Goal: Check status: Check status

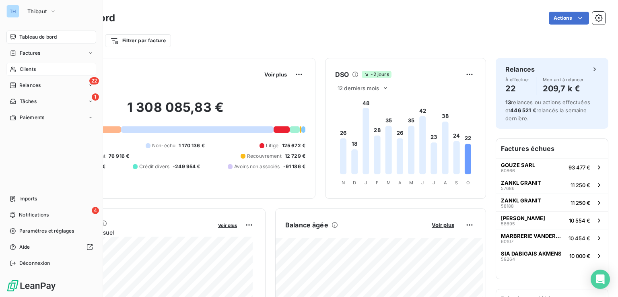
click at [32, 68] on span "Clients" at bounding box center [28, 69] width 16 height 7
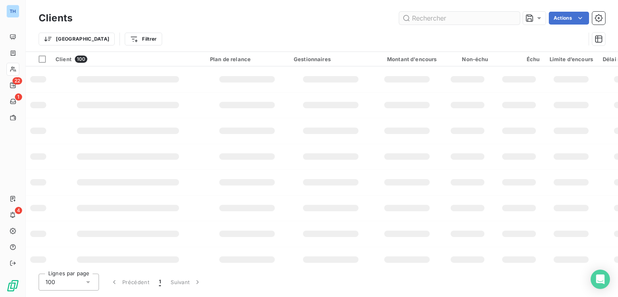
click at [430, 20] on input "text" at bounding box center [459, 18] width 121 height 13
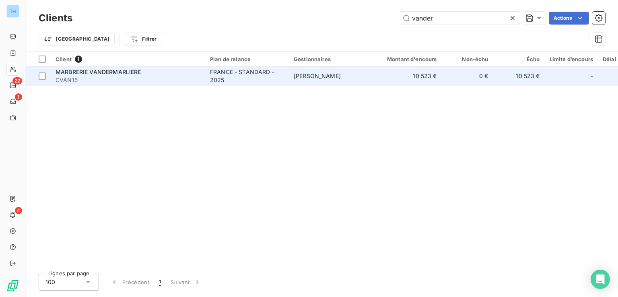
type input "vander"
click at [194, 79] on span "CVAN15" at bounding box center [128, 80] width 145 height 8
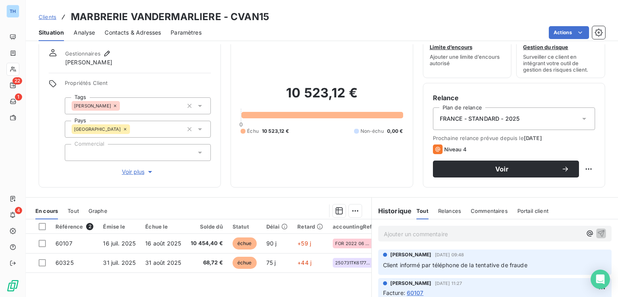
scroll to position [40, 0]
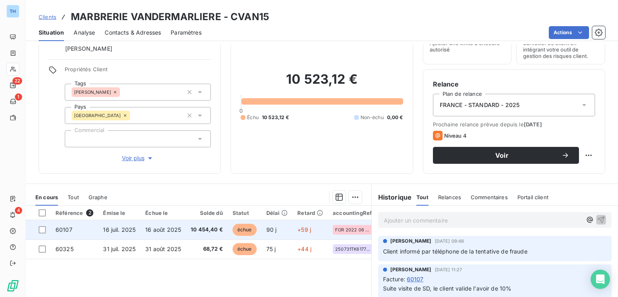
click at [182, 229] on td "16 août 2025" at bounding box center [164, 229] width 46 height 19
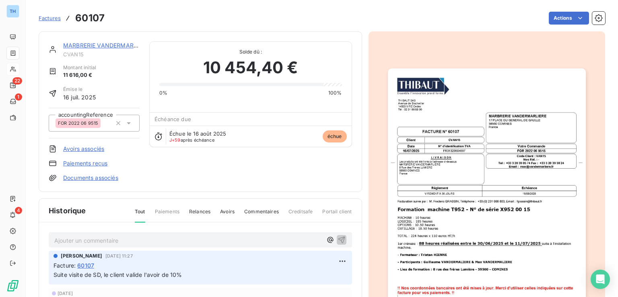
click at [182, 229] on div "MARBRERIE VANDERMARLIERE CVAN15 Montant initial 11 616,00 € Émise le [DATE] acc…" at bounding box center [201, 208] width 324 height 354
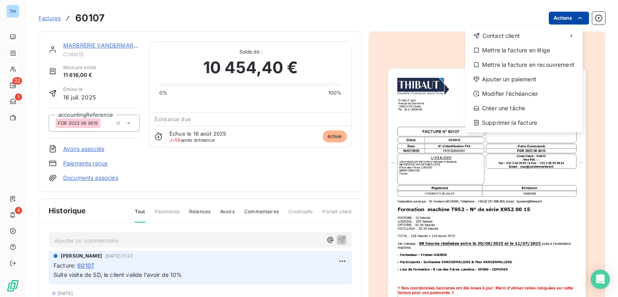
click at [569, 19] on html "TH 22 1 4 Factures 60107 Actions Contact client Mettre la facture en litige Met…" at bounding box center [309, 148] width 618 height 297
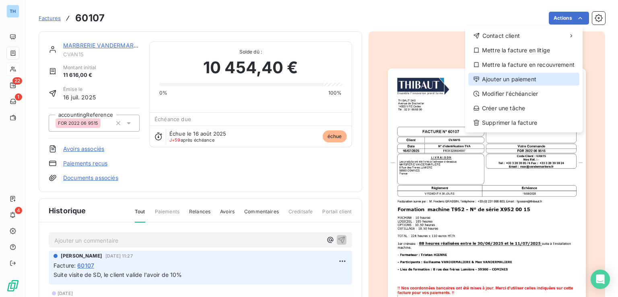
click at [538, 79] on div "Ajouter un paiement" at bounding box center [524, 79] width 111 height 13
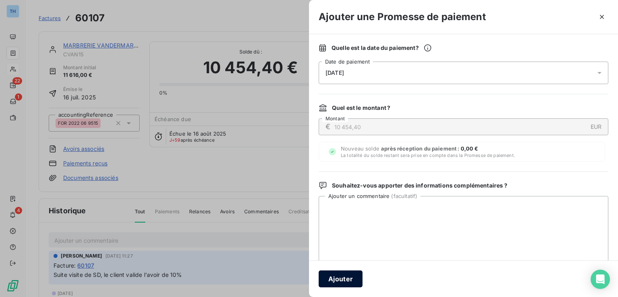
click at [335, 277] on button "Ajouter" at bounding box center [341, 279] width 44 height 17
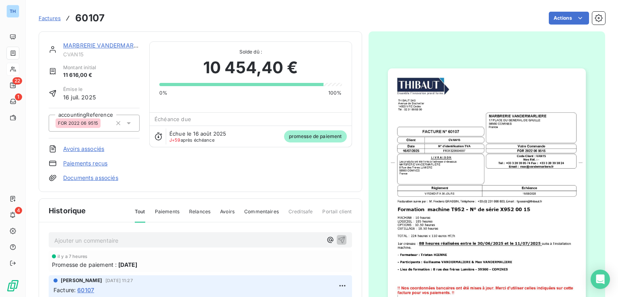
click at [99, 146] on link "Avoirs associés" at bounding box center [83, 149] width 41 height 8
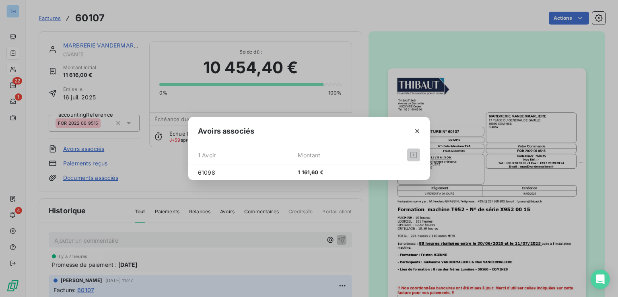
click at [420, 132] on icon "button" at bounding box center [418, 131] width 8 height 8
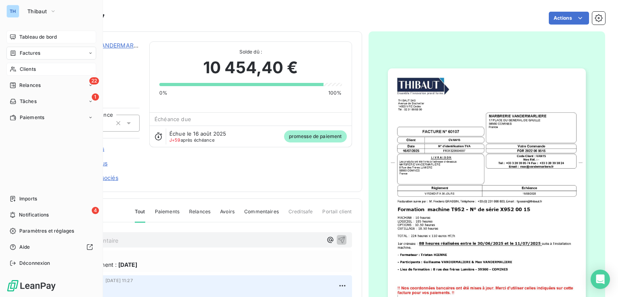
click at [37, 34] on span "Tableau de bord" at bounding box center [37, 36] width 37 height 7
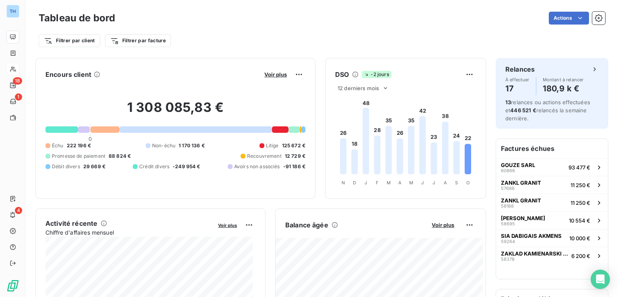
click at [95, 190] on div "Encours client Voir plus 1 308 085,83 € 0 Échu 222 196 € Non-échu 1 170 136 € L…" at bounding box center [175, 128] width 280 height 141
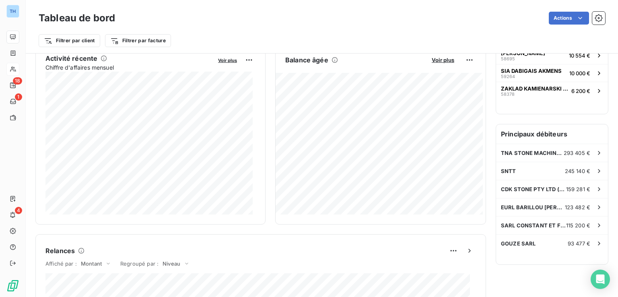
scroll to position [4, 0]
